Goal: Task Accomplishment & Management: Manage account settings

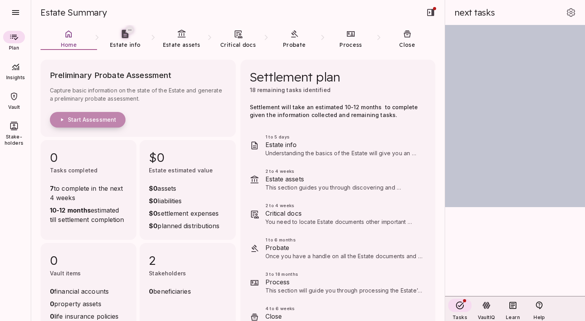
click at [88, 118] on span "Start Assessment" at bounding box center [92, 119] width 48 height 7
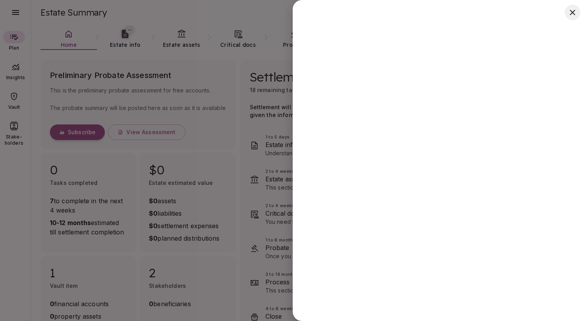
click at [571, 12] on icon "button" at bounding box center [572, 12] width 9 height 9
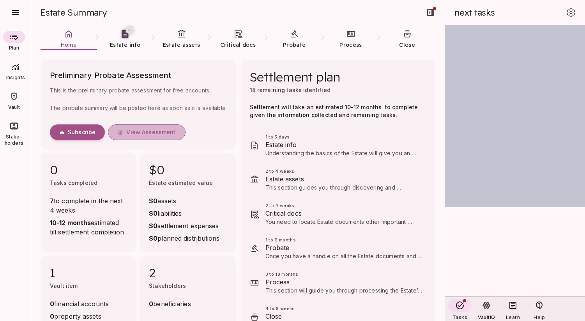
click at [147, 136] on button "View Assessment" at bounding box center [146, 132] width 77 height 16
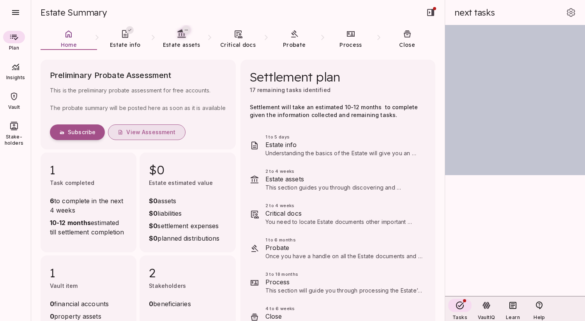
click at [134, 131] on span "View Assessment" at bounding box center [150, 132] width 49 height 7
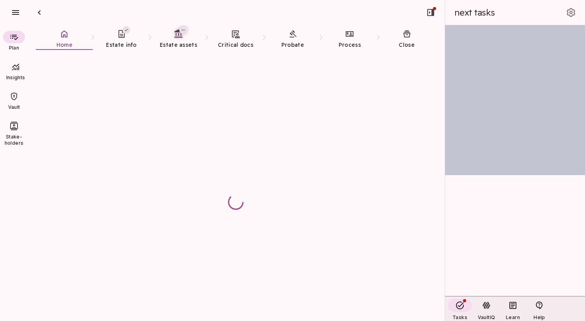
click at [170, 134] on div at bounding box center [236, 182] width 406 height 264
click at [123, 41] on span "Estate info" at bounding box center [121, 44] width 30 height 7
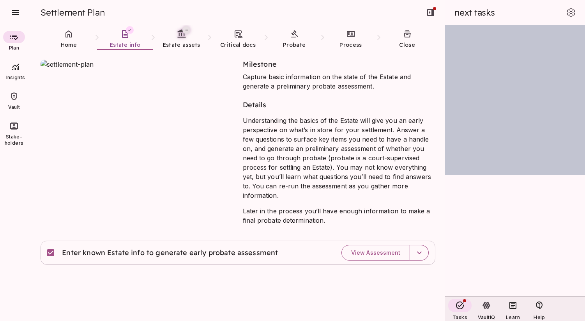
click at [16, 97] on icon at bounding box center [13, 96] width 9 height 9
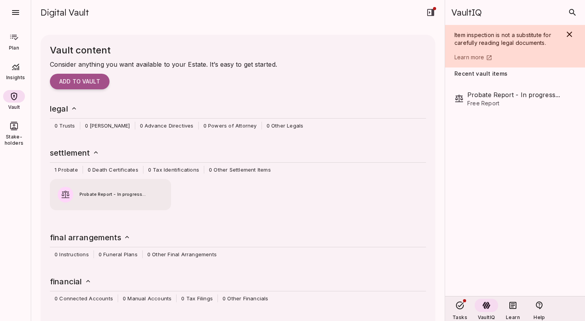
click at [98, 194] on span "Probate Report - In progress..." at bounding box center [122, 194] width 84 height 7
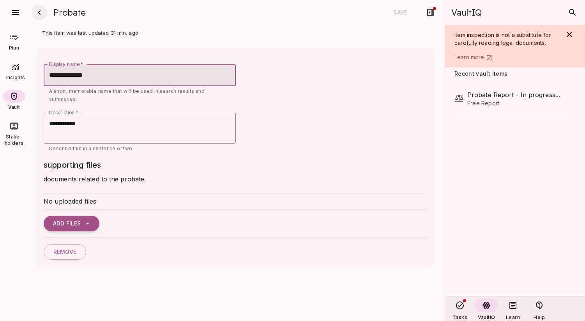
click at [38, 9] on icon "button" at bounding box center [39, 12] width 9 height 9
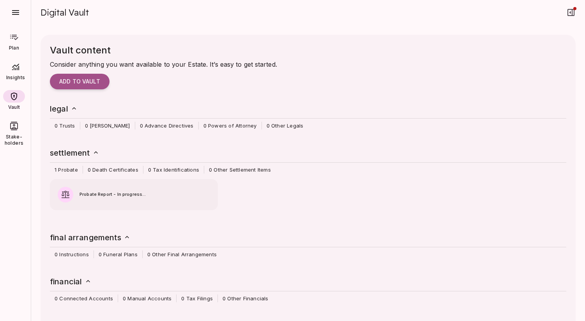
click at [16, 40] on icon at bounding box center [13, 36] width 9 height 9
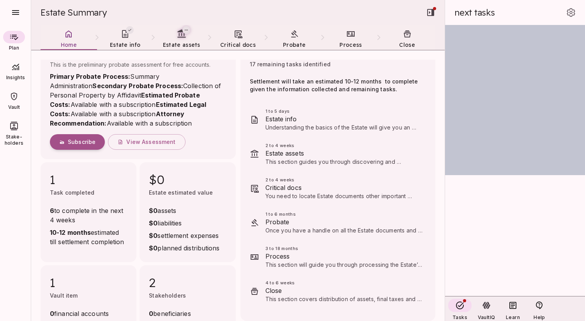
scroll to position [28, 0]
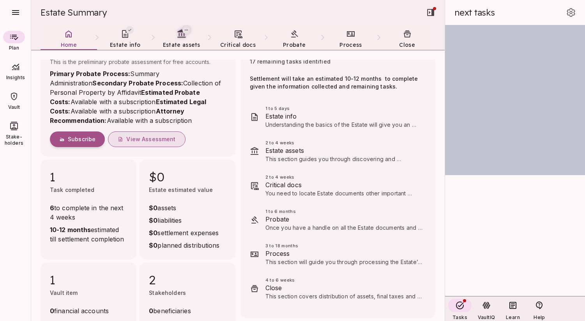
click at [138, 140] on span "View Assessment" at bounding box center [150, 139] width 49 height 7
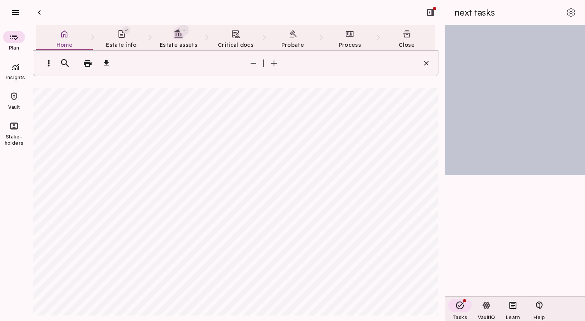
scroll to position [526, 0]
click at [125, 37] on icon at bounding box center [121, 33] width 9 height 9
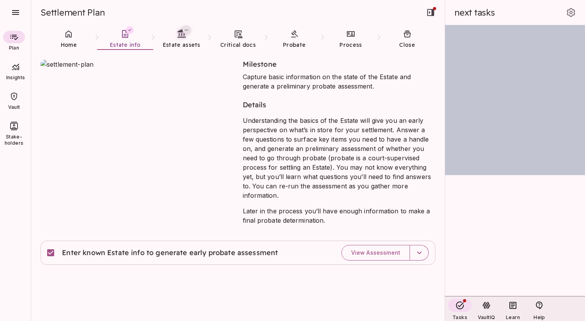
click at [196, 209] on div at bounding box center [132, 142] width 202 height 184
click at [178, 37] on icon at bounding box center [181, 33] width 8 height 8
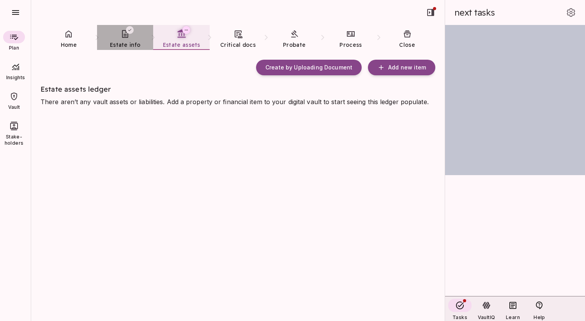
click at [126, 43] on span "Estate info" at bounding box center [125, 44] width 30 height 7
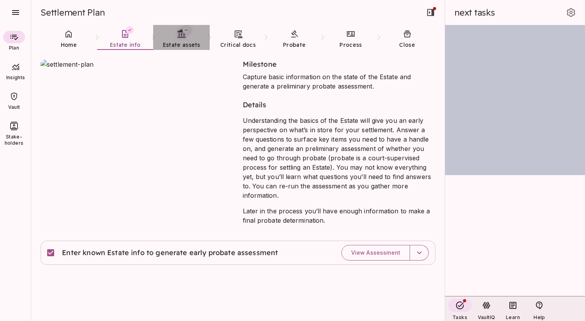
click at [178, 35] on icon at bounding box center [182, 34] width 10 height 10
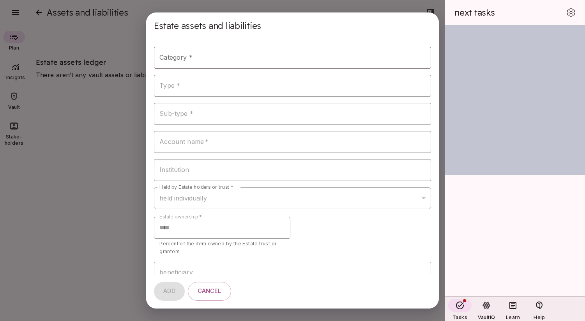
click at [89, 139] on div "**********" at bounding box center [292, 160] width 585 height 321
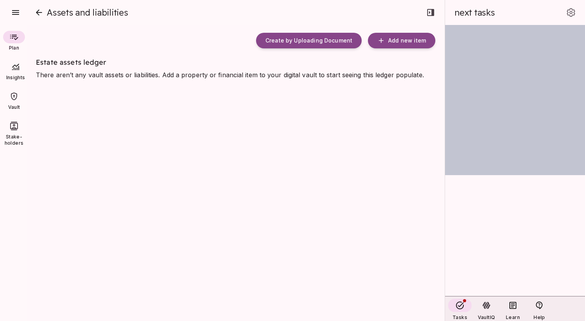
click at [17, 76] on span "Insights" at bounding box center [16, 77] width 28 height 6
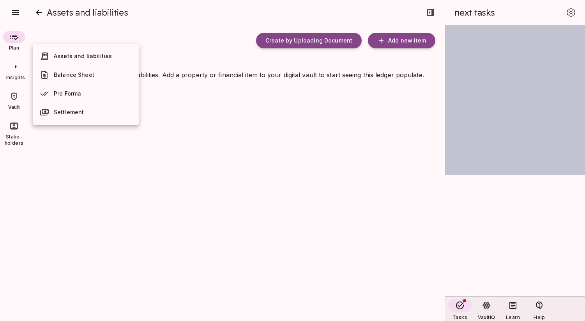
click at [60, 78] on span "Balance Sheet" at bounding box center [74, 74] width 41 height 7
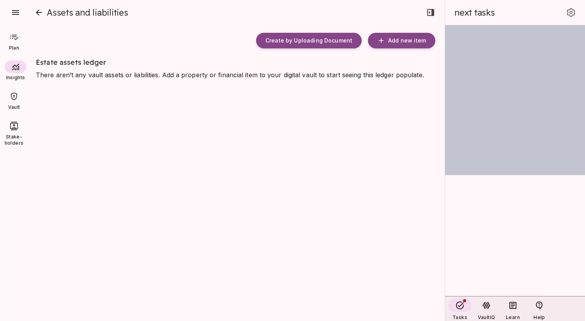
click at [14, 34] on icon at bounding box center [13, 36] width 9 height 9
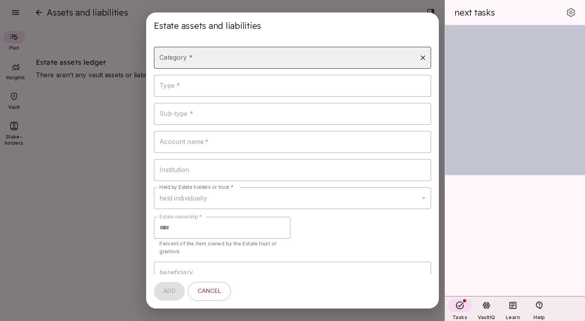
click at [202, 59] on input "Category *" at bounding box center [286, 57] width 258 height 15
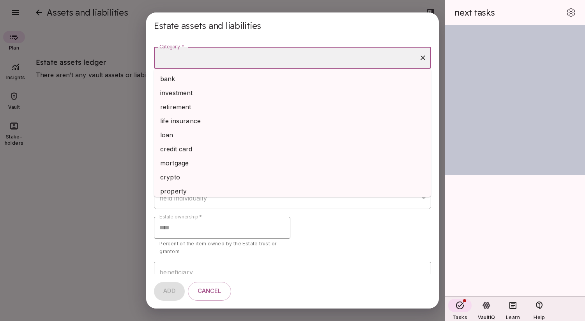
click at [197, 74] on li "bank" at bounding box center [292, 79] width 277 height 14
type input "****"
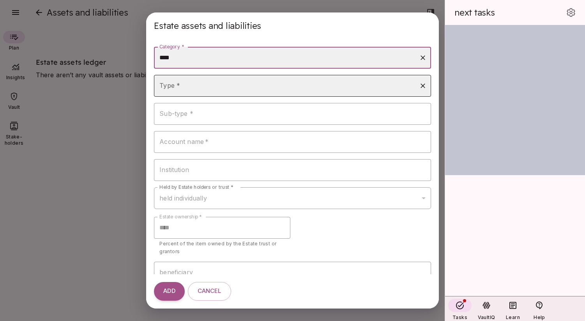
click at [198, 85] on input "Type *" at bounding box center [286, 85] width 258 height 15
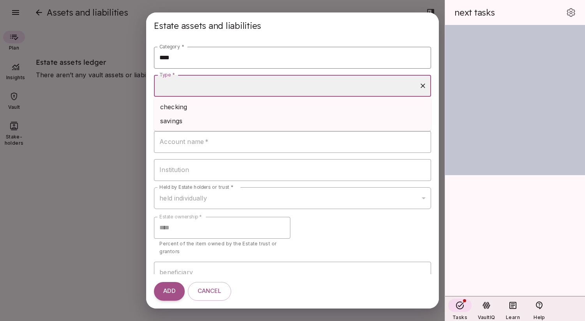
click at [194, 108] on li "checking" at bounding box center [292, 107] width 277 height 14
type input "********"
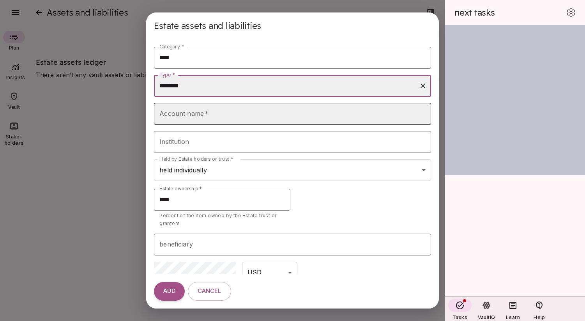
click at [195, 118] on input "Account name   *" at bounding box center [292, 114] width 277 height 22
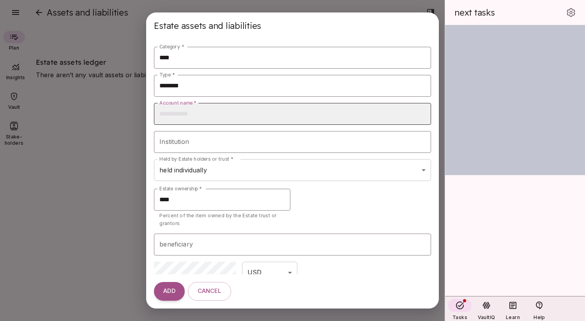
type input "**********"
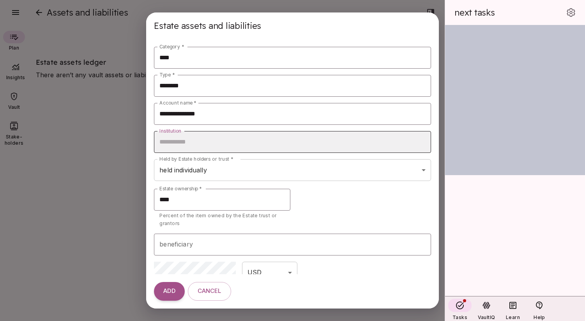
click at [213, 146] on input "Institution" at bounding box center [292, 142] width 277 height 22
type input "**********"
click at [214, 168] on body "Plan Insights Vault Stake-holders Insights Home Estate info Estate assets Criti…" at bounding box center [292, 165] width 585 height 330
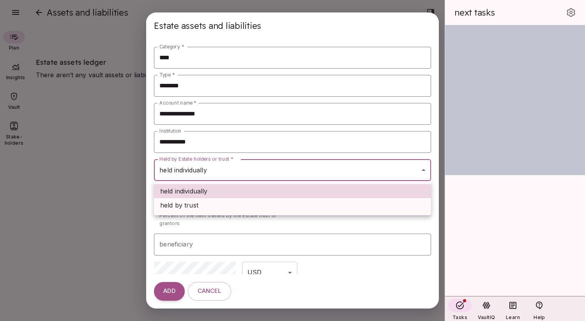
click at [214, 221] on div at bounding box center [292, 160] width 585 height 321
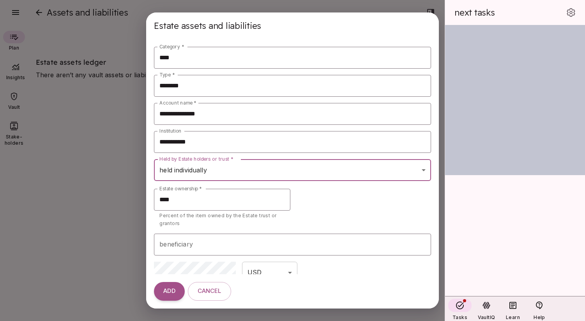
scroll to position [9, 0]
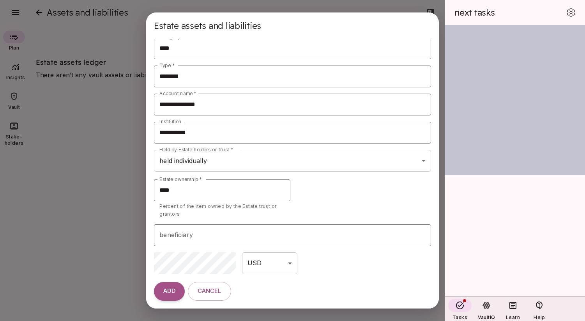
click at [318, 265] on div "USD *** ​" at bounding box center [292, 263] width 277 height 22
click at [168, 293] on span "ADD" at bounding box center [169, 290] width 12 height 7
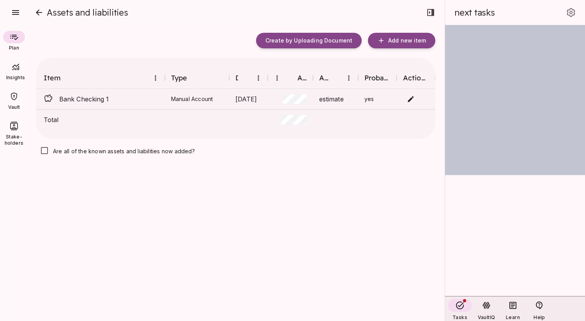
scroll to position [0, 0]
click at [392, 40] on span "Add new item" at bounding box center [407, 40] width 38 height 7
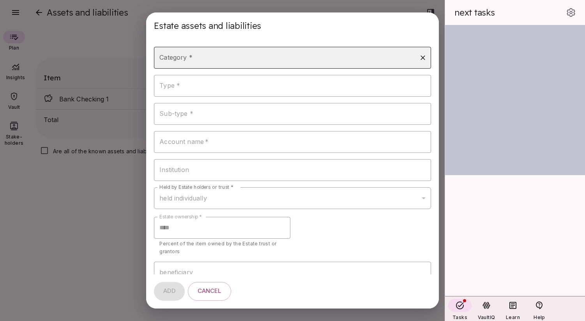
click at [238, 60] on input "Category *" at bounding box center [286, 57] width 258 height 15
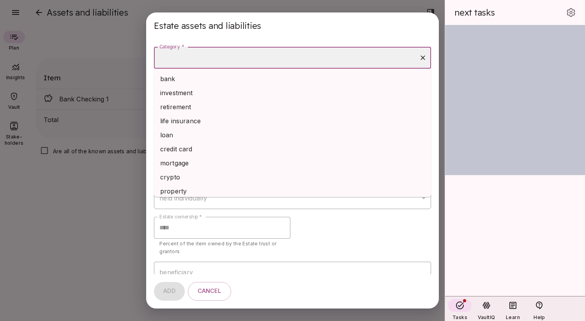
click at [200, 106] on li "retirement" at bounding box center [292, 107] width 277 height 14
type input "**********"
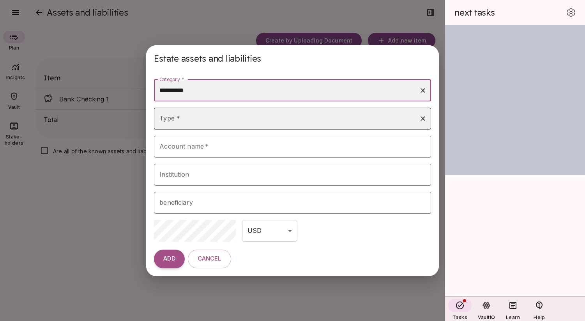
click at [193, 123] on input "Type *" at bounding box center [286, 118] width 258 height 15
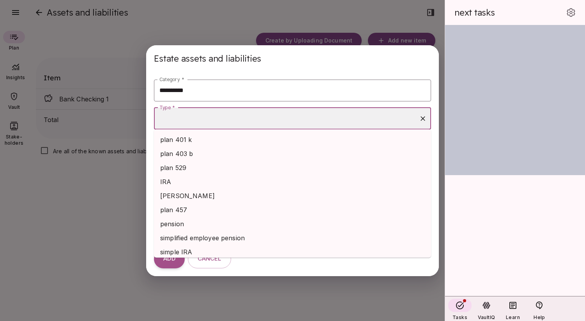
click at [182, 141] on li "plan 401 k" at bounding box center [292, 140] width 277 height 14
type input "**********"
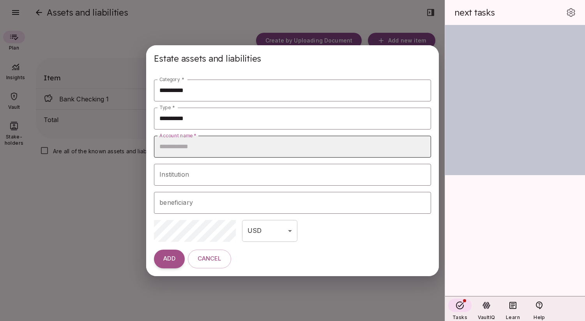
click at [184, 152] on input "Account name   *" at bounding box center [292, 147] width 277 height 22
click at [210, 147] on input "Account name   *" at bounding box center [292, 147] width 277 height 22
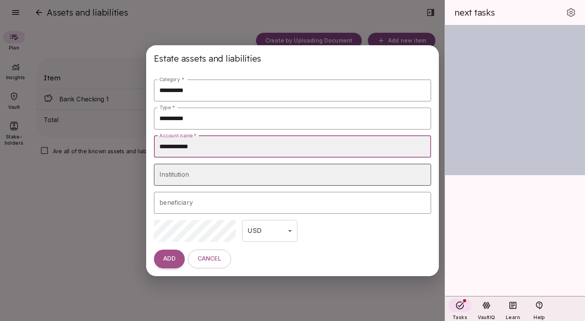
type input "**********"
click at [216, 172] on input "Institution" at bounding box center [292, 175] width 277 height 22
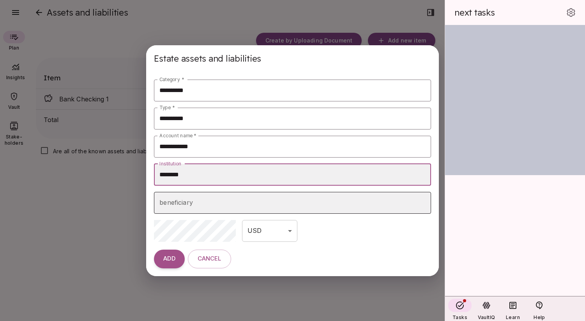
type input "********"
click at [221, 200] on input "beneficiary" at bounding box center [292, 202] width 270 height 15
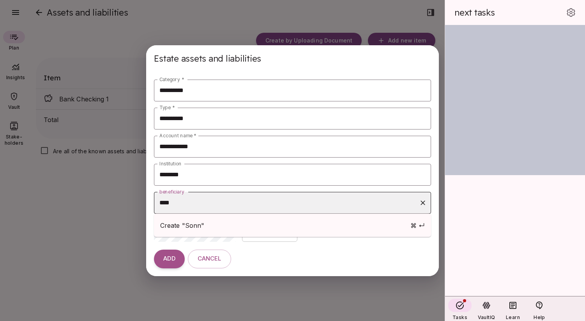
type input "*****"
click at [179, 228] on span "Create "[PERSON_NAME]"" at bounding box center [243, 225] width 166 height 9
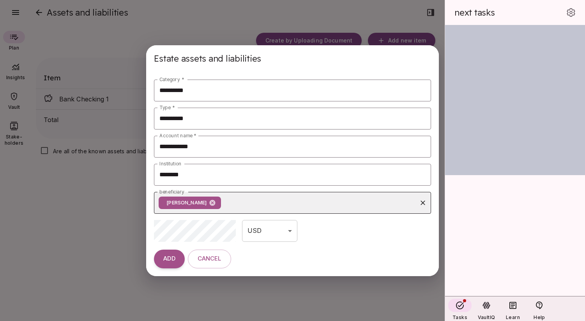
click at [254, 199] on input "beneficiary" at bounding box center [319, 202] width 194 height 15
type input "*****"
click at [212, 227] on span "Create "Dolly"" at bounding box center [233, 225] width 147 height 9
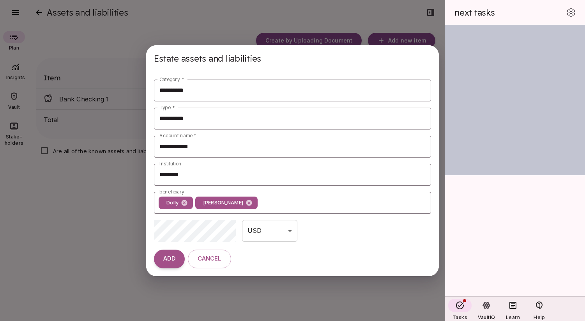
click at [276, 275] on div "ADD Cancel" at bounding box center [292, 259] width 293 height 34
click at [169, 260] on span "ADD" at bounding box center [169, 258] width 12 height 7
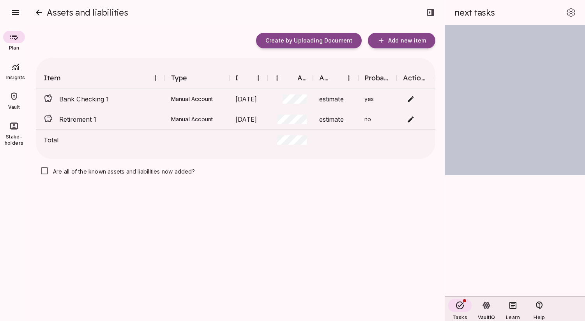
click at [179, 209] on div "Create by Uploading Document Add new item Item Type Date Amount Accuracy Probat…" at bounding box center [236, 173] width 400 height 280
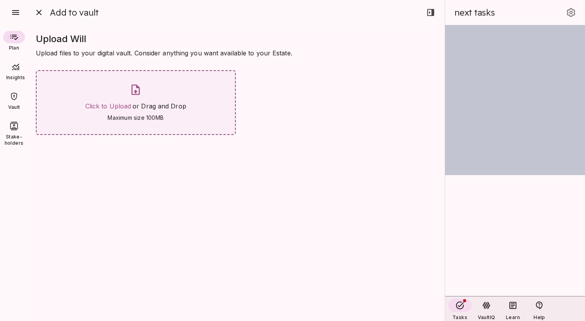
click at [137, 98] on p at bounding box center [135, 90] width 101 height 15
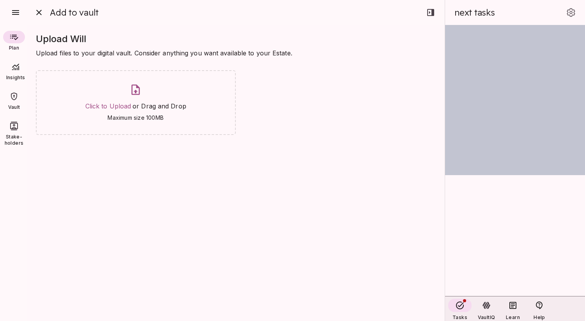
click at [136, 210] on div "Upload Will Upload files to your digital vault. Consider anything you want avai…" at bounding box center [236, 173] width 418 height 296
click at [39, 15] on icon "close" at bounding box center [38, 12] width 9 height 9
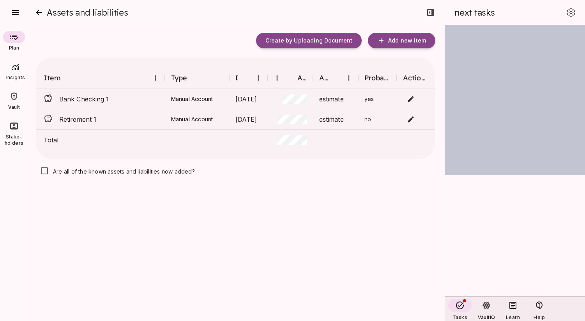
click at [18, 101] on div at bounding box center [14, 96] width 22 height 12
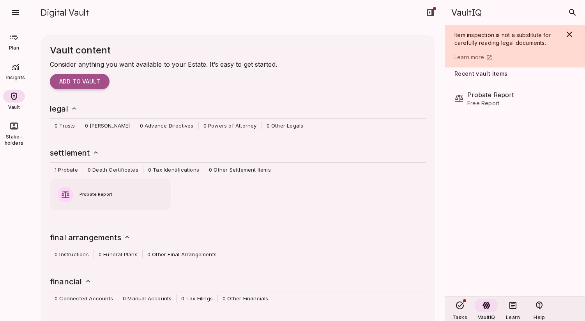
click at [12, 49] on span "Plan" at bounding box center [14, 48] width 10 height 6
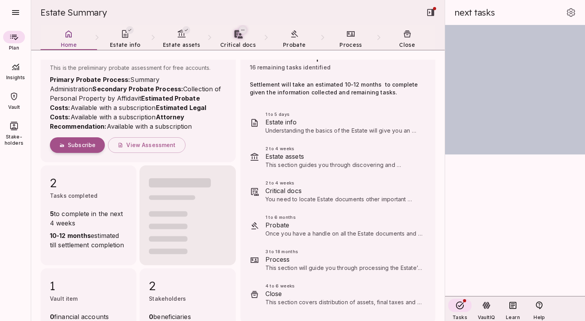
scroll to position [27, 0]
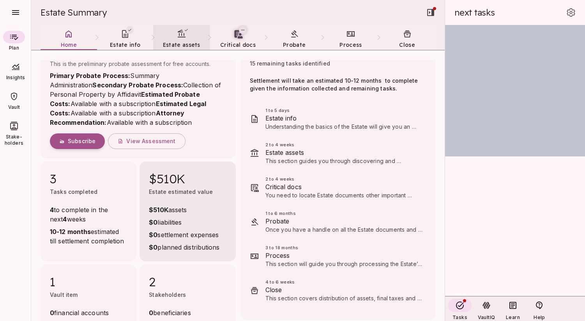
click at [180, 36] on icon at bounding box center [181, 33] width 9 height 9
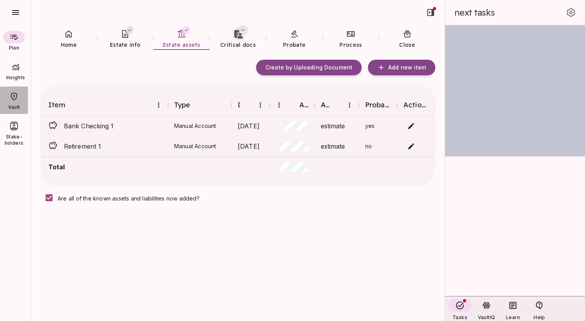
click at [18, 96] on icon at bounding box center [13, 96] width 9 height 9
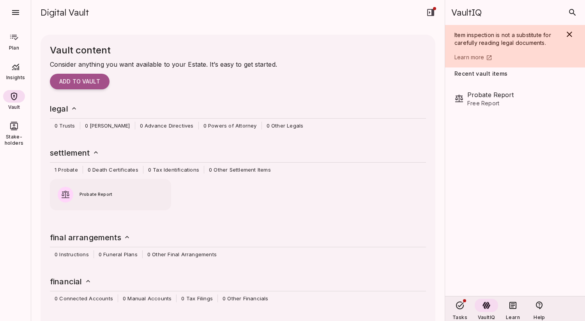
click at [16, 41] on icon at bounding box center [13, 36] width 9 height 9
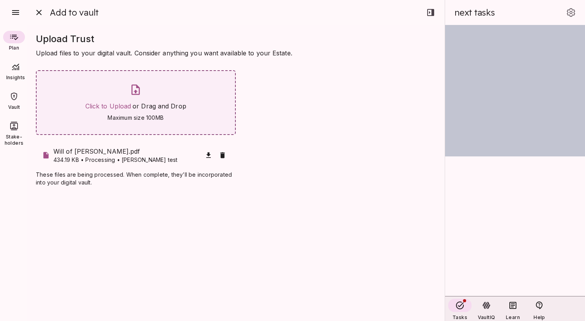
click at [135, 98] on p at bounding box center [135, 90] width 101 height 15
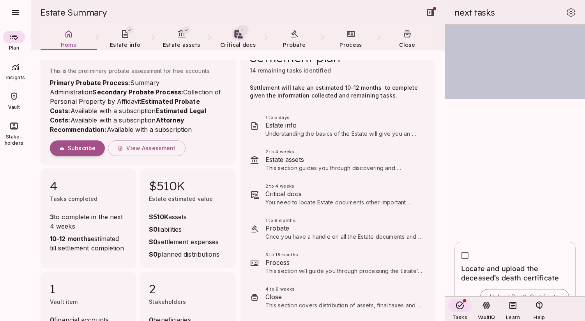
scroll to position [64, 0]
click at [183, 43] on span "Estate assets" at bounding box center [181, 44] width 37 height 7
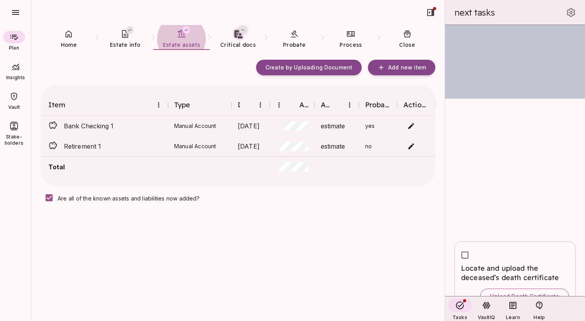
click at [265, 213] on div "Create by Uploading Document Add new item Item Type Date Amount Accuracy Probat…" at bounding box center [238, 195] width 395 height 271
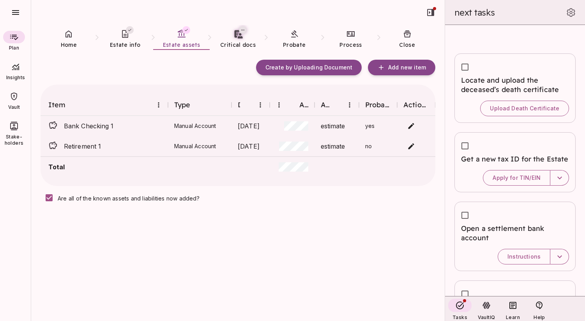
scroll to position [262, 0]
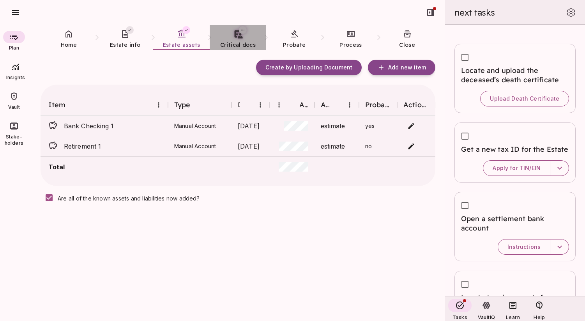
click at [239, 35] on icon at bounding box center [238, 34] width 8 height 8
